Goal: Task Accomplishment & Management: Use online tool/utility

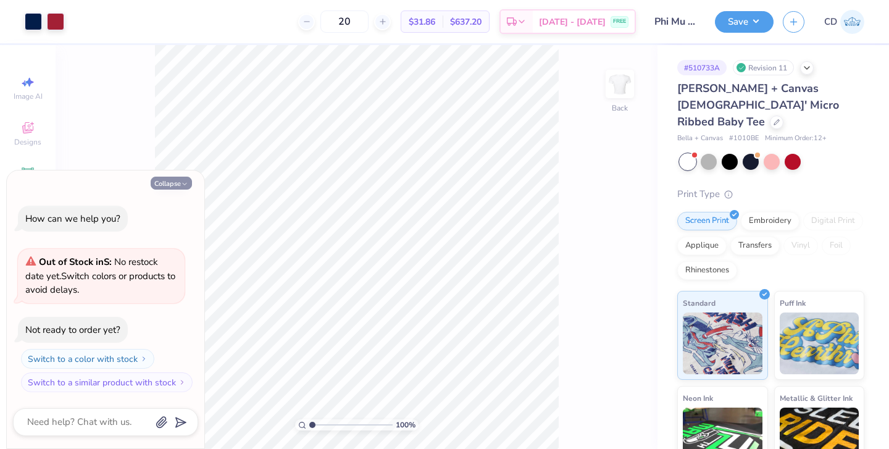
click at [167, 180] on button "Collapse" at bounding box center [171, 183] width 41 height 13
type textarea "x"
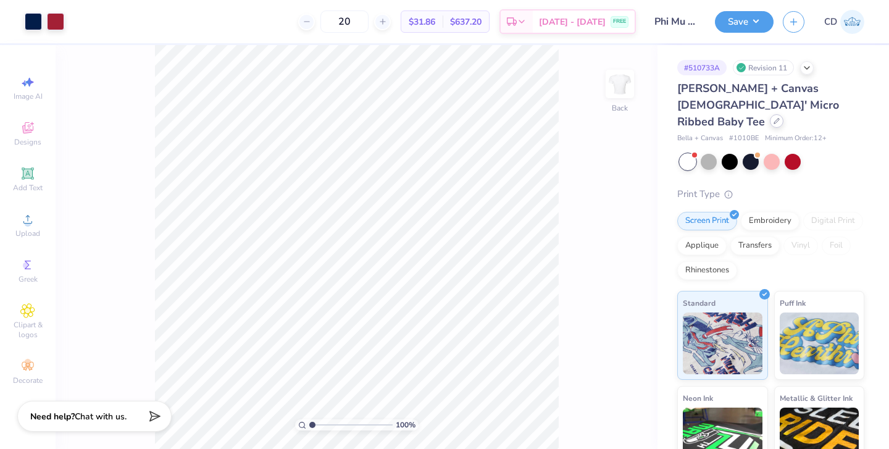
click at [774, 119] on icon at bounding box center [776, 121] width 5 height 5
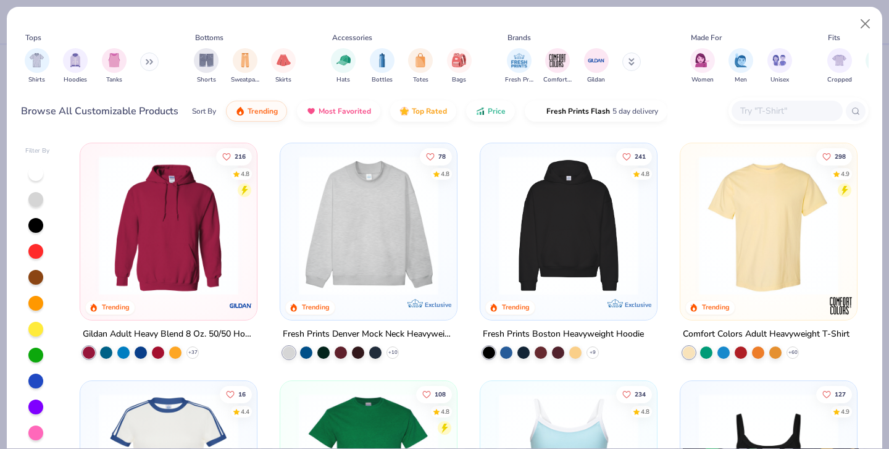
scroll to position [272, 0]
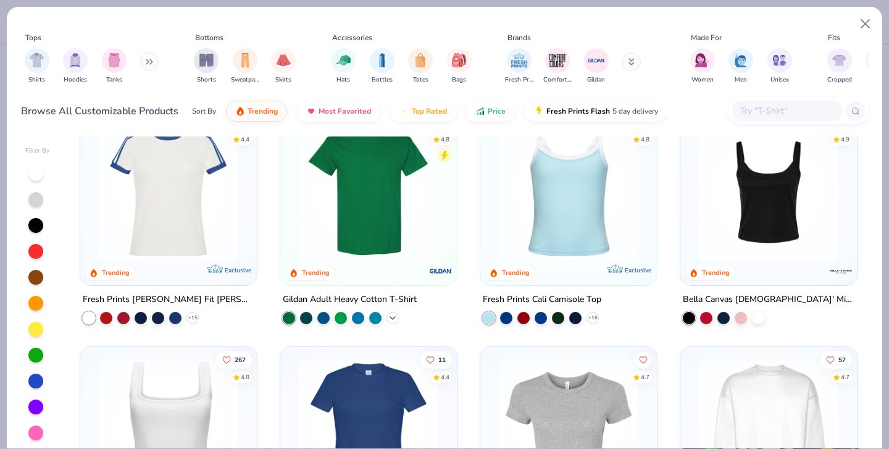
click at [390, 317] on icon at bounding box center [393, 317] width 10 height 10
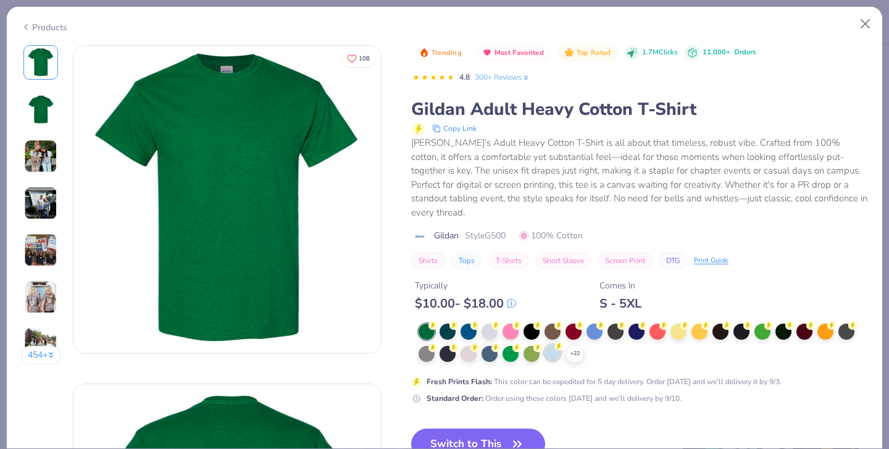
click at [553, 345] on div at bounding box center [553, 353] width 16 height 16
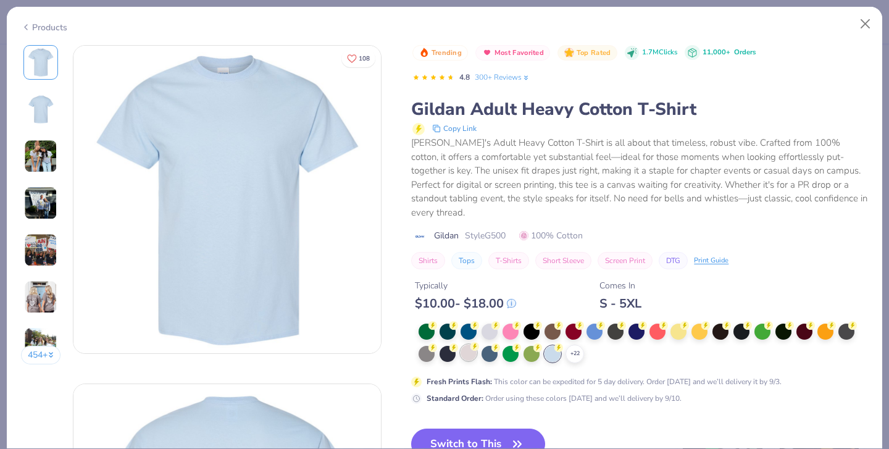
click at [471, 345] on div at bounding box center [469, 353] width 16 height 16
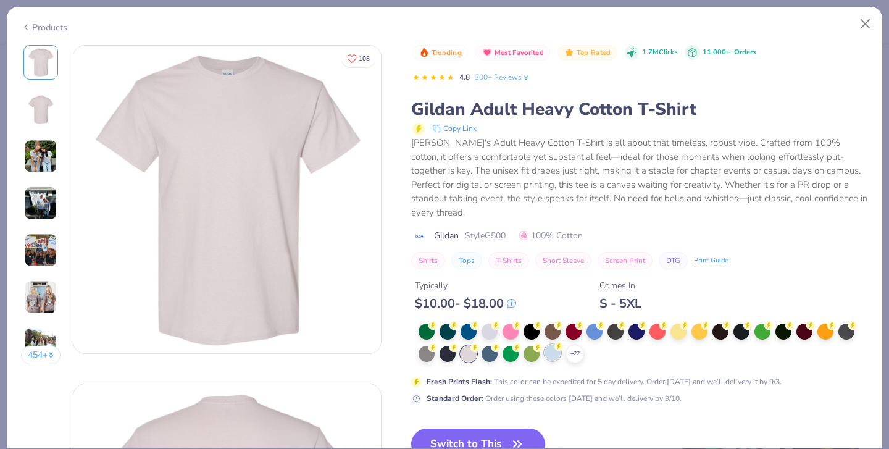
click at [552, 345] on div at bounding box center [553, 353] width 16 height 16
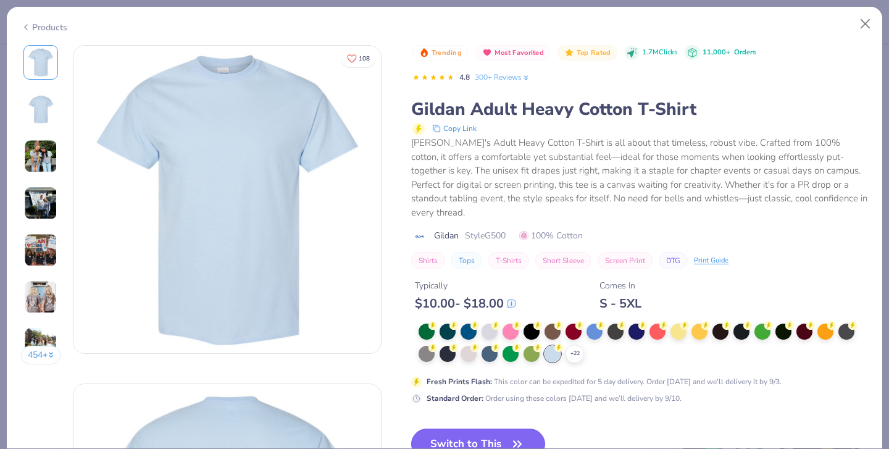
click at [483, 429] on button "Switch to This" at bounding box center [478, 444] width 134 height 31
click at [484, 429] on button "Switch to This" at bounding box center [478, 444] width 134 height 31
click at [499, 429] on button "Switch to This" at bounding box center [478, 444] width 134 height 31
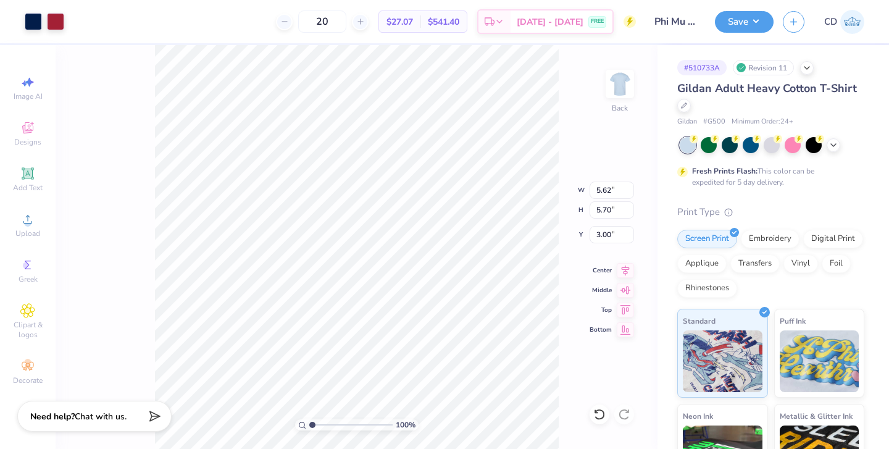
type input "3.00"
type input "5.97"
type input "6.05"
type input "3.00"
type input "6.36"
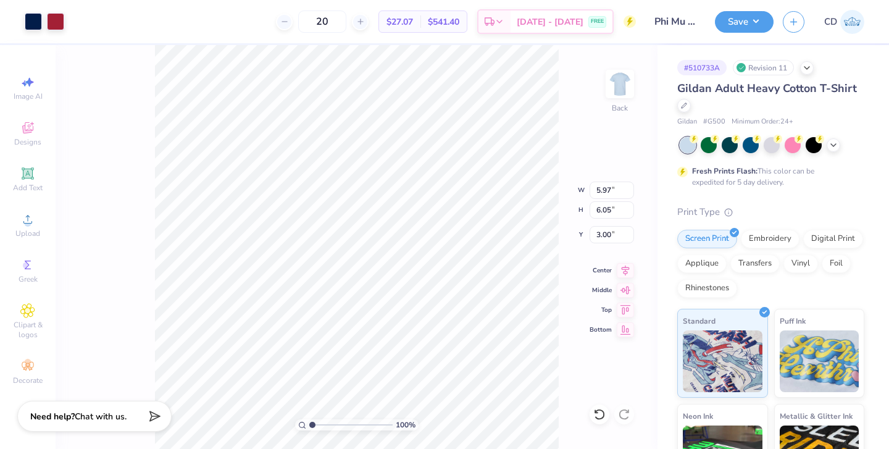
type input "6.45"
type input "3.00"
click at [751, 17] on button "Save" at bounding box center [744, 20] width 59 height 22
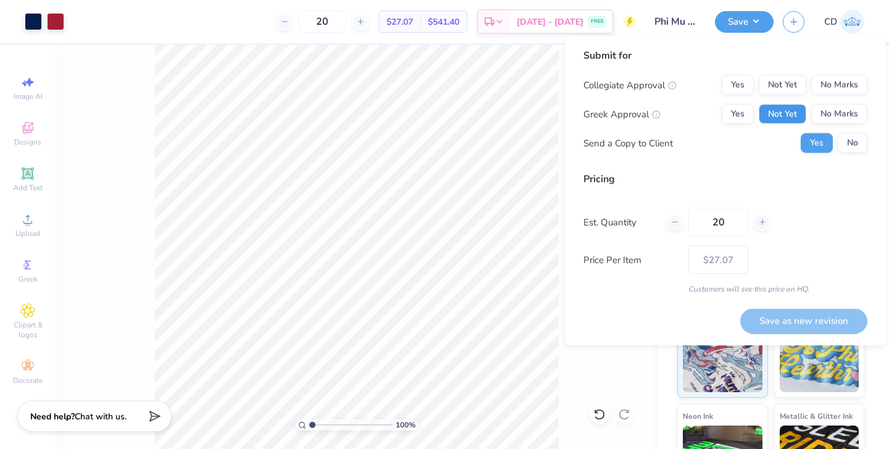
click at [787, 115] on button "Not Yet" at bounding box center [783, 114] width 48 height 20
click at [853, 81] on button "No Marks" at bounding box center [839, 85] width 56 height 20
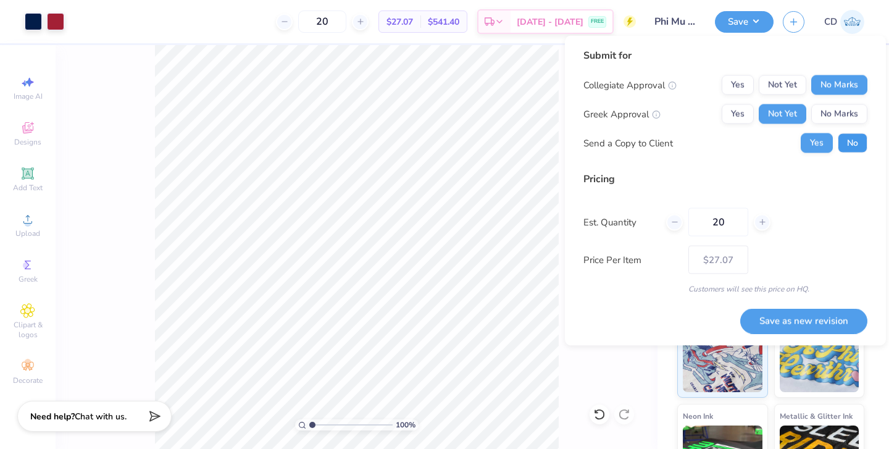
click at [853, 142] on button "No" at bounding box center [853, 143] width 30 height 20
click at [795, 314] on button "Save as new revision" at bounding box center [803, 320] width 127 height 25
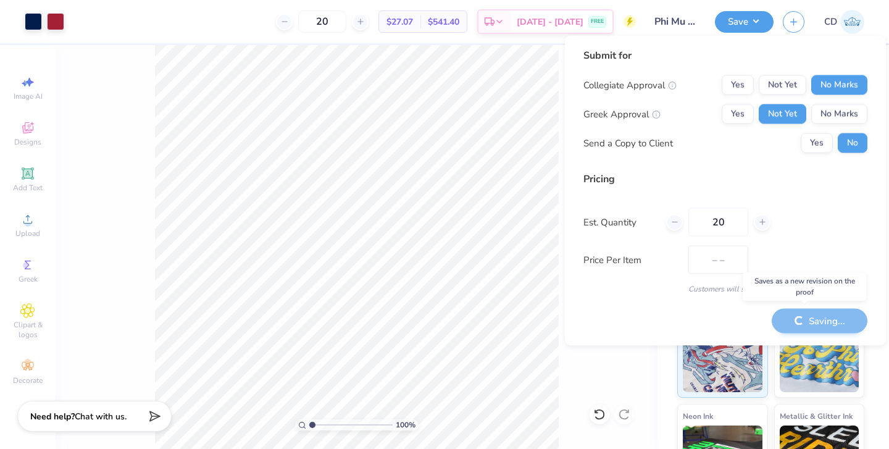
type input "$27.07"
